Goal: Task Accomplishment & Management: Complete application form

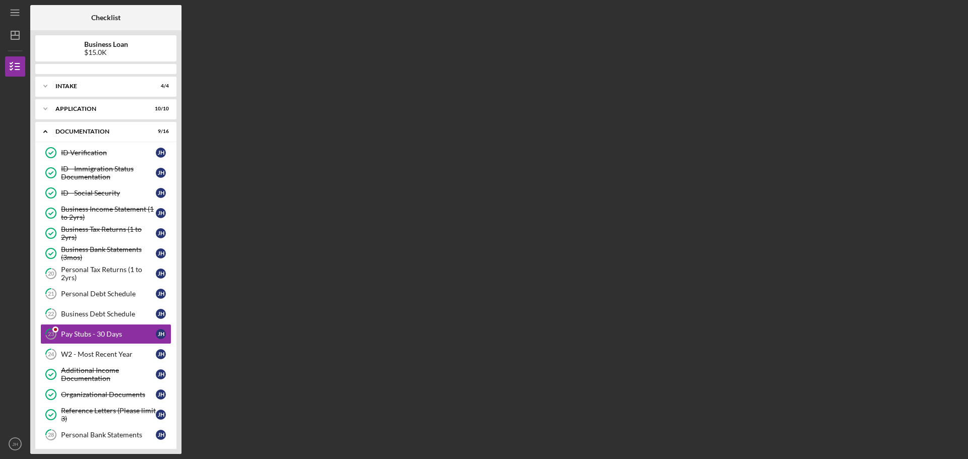
scroll to position [72, 0]
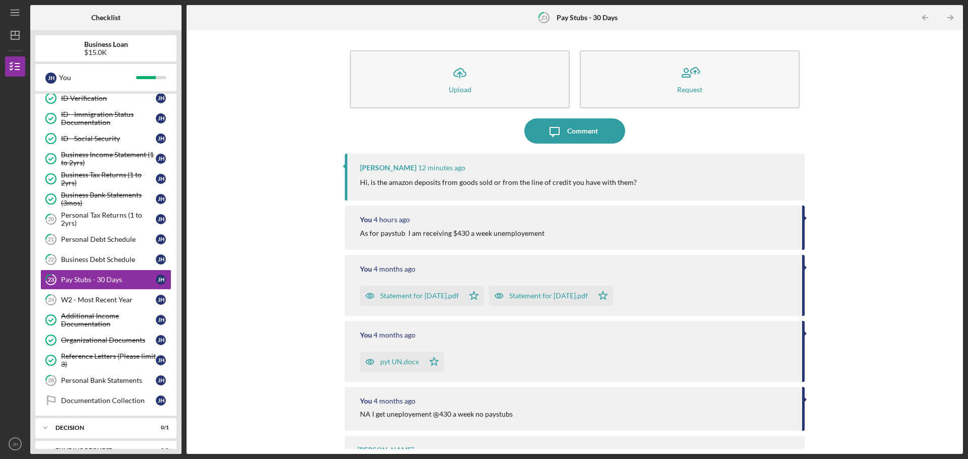
click at [436, 181] on p "Hi, is the amazon deposits from goods sold or from the line of credit you have …" at bounding box center [498, 182] width 277 height 11
click at [554, 129] on icon "Icon/Message" at bounding box center [554, 131] width 25 height 25
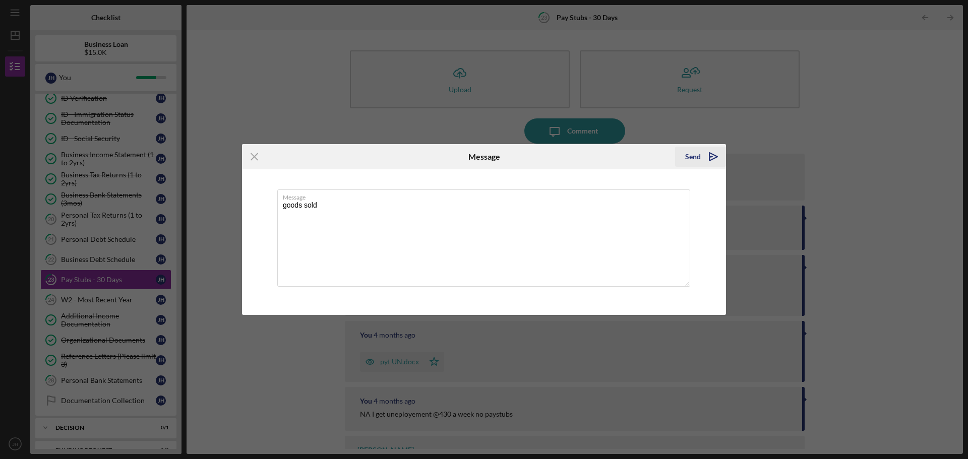
type textarea "goods sold"
click at [697, 156] on div "Send" at bounding box center [693, 157] width 16 height 20
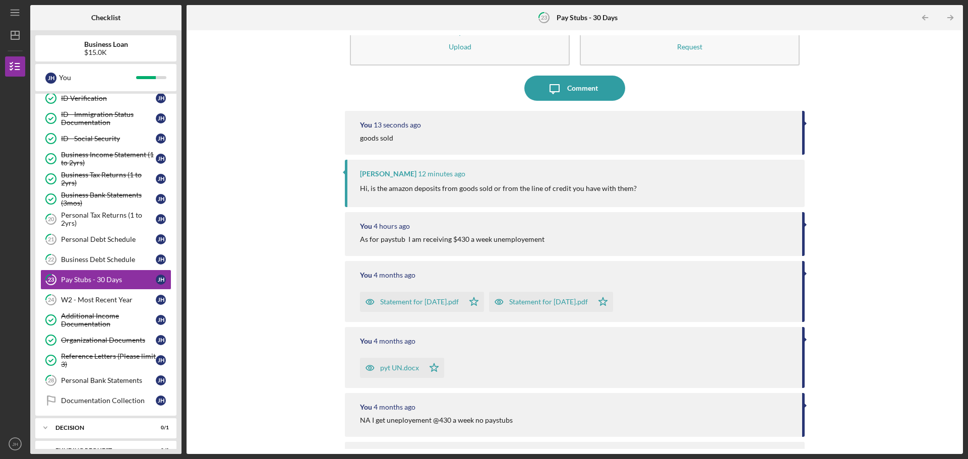
scroll to position [86, 0]
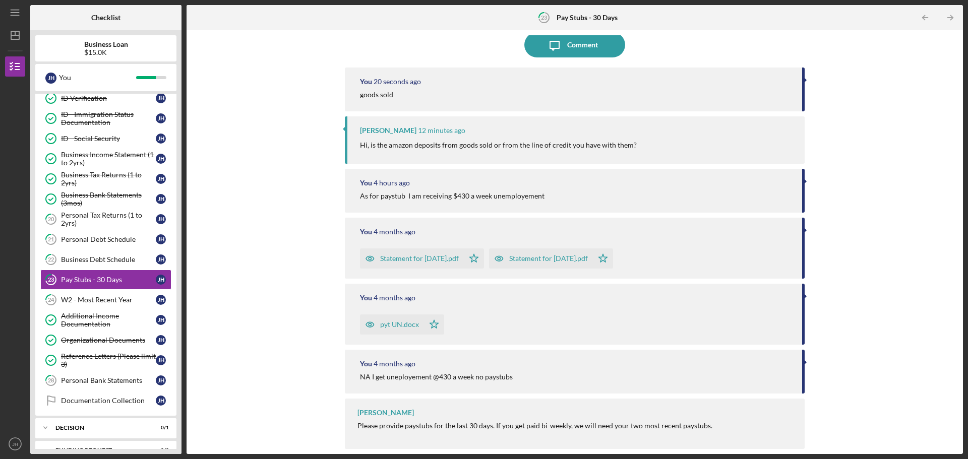
click at [457, 260] on div "Statement for [DATE].pdf" at bounding box center [419, 259] width 79 height 8
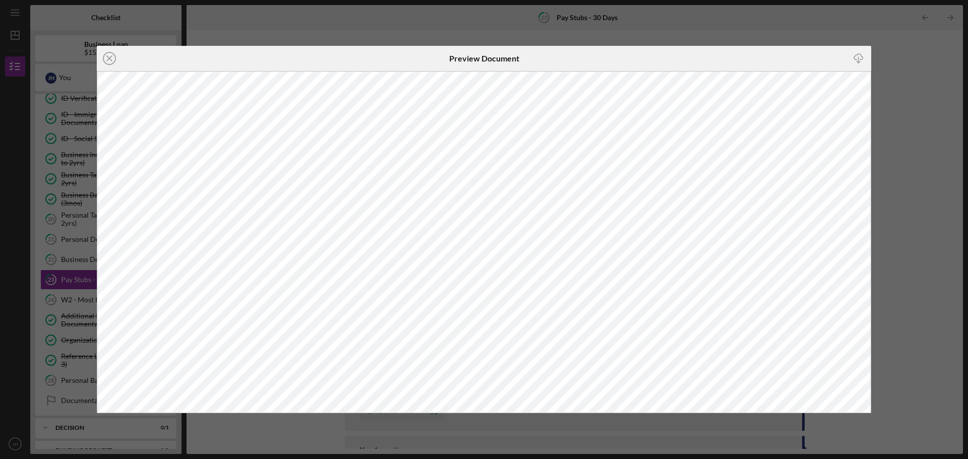
click at [109, 59] on line at bounding box center [109, 58] width 5 height 5
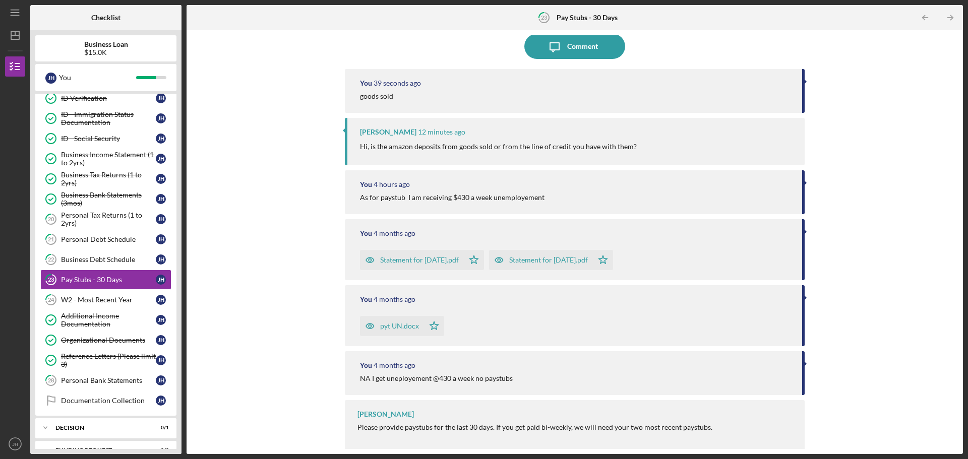
scroll to position [86, 0]
click at [412, 324] on div "pyt UN.docx" at bounding box center [399, 325] width 39 height 8
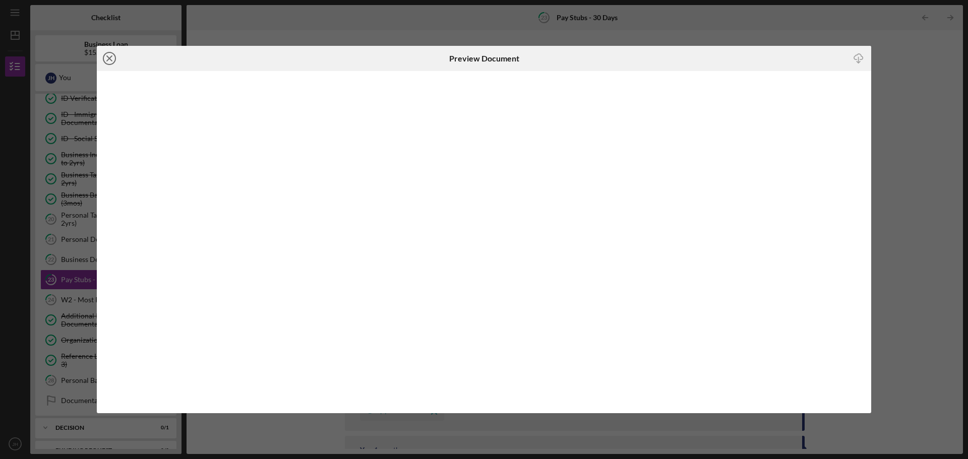
click at [107, 56] on line at bounding box center [109, 58] width 5 height 5
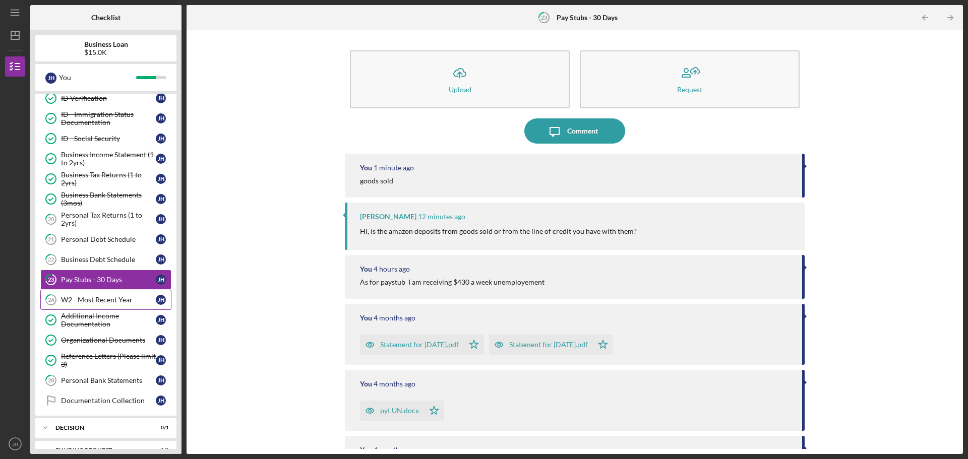
click at [96, 303] on div "W2 - Most Recent Year" at bounding box center [108, 300] width 95 height 8
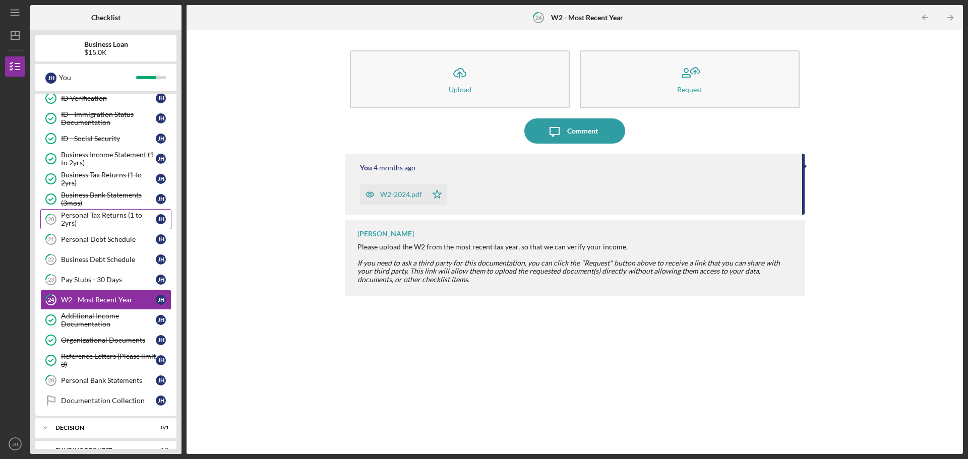
click at [84, 218] on div "Personal Tax Returns (1 to 2yrs)" at bounding box center [108, 219] width 95 height 16
